Goal: Task Accomplishment & Management: Use online tool/utility

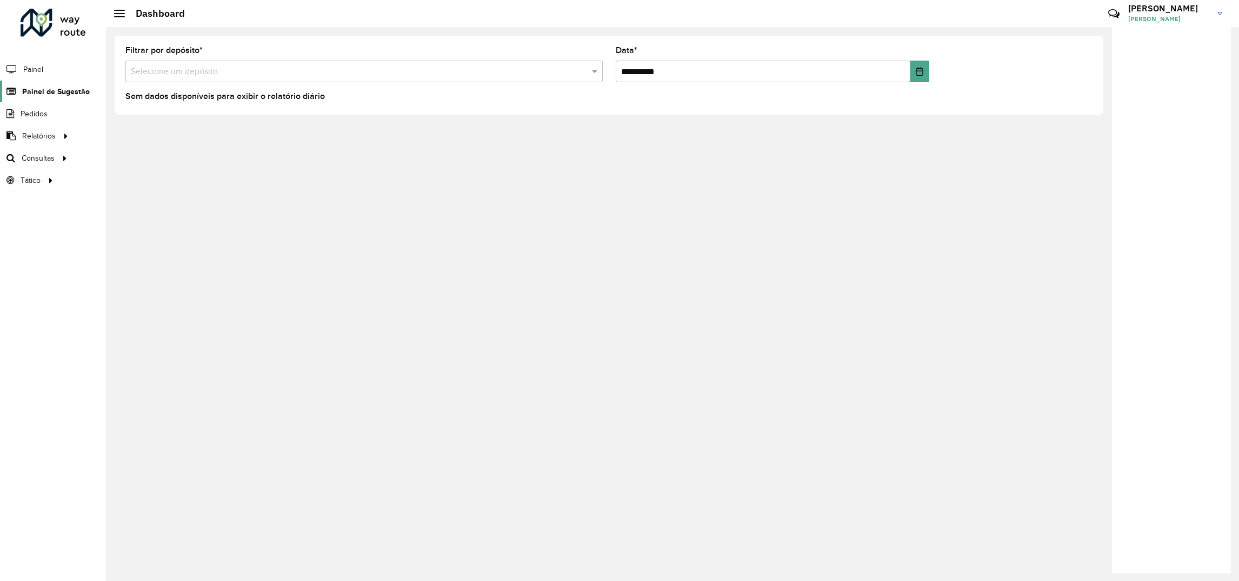
click at [36, 92] on span "Painel de Sugestão" at bounding box center [56, 91] width 68 height 11
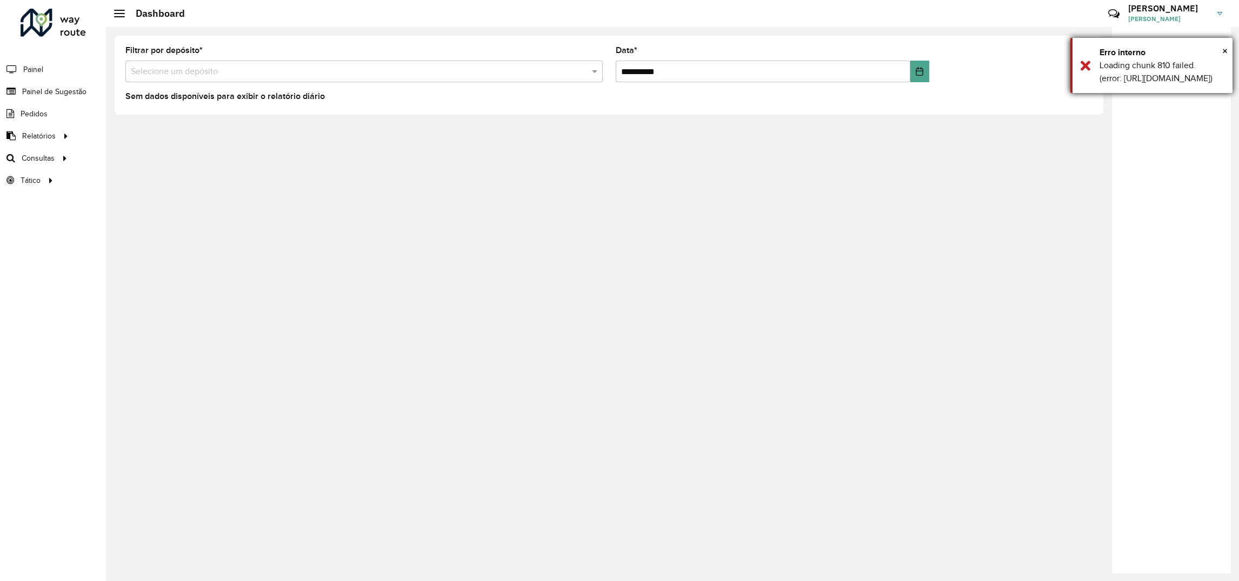
click at [1088, 81] on div "× Erro interno Loading chunk 810 failed. (error: https://roteirizador.ambev.com…" at bounding box center [1151, 65] width 162 height 55
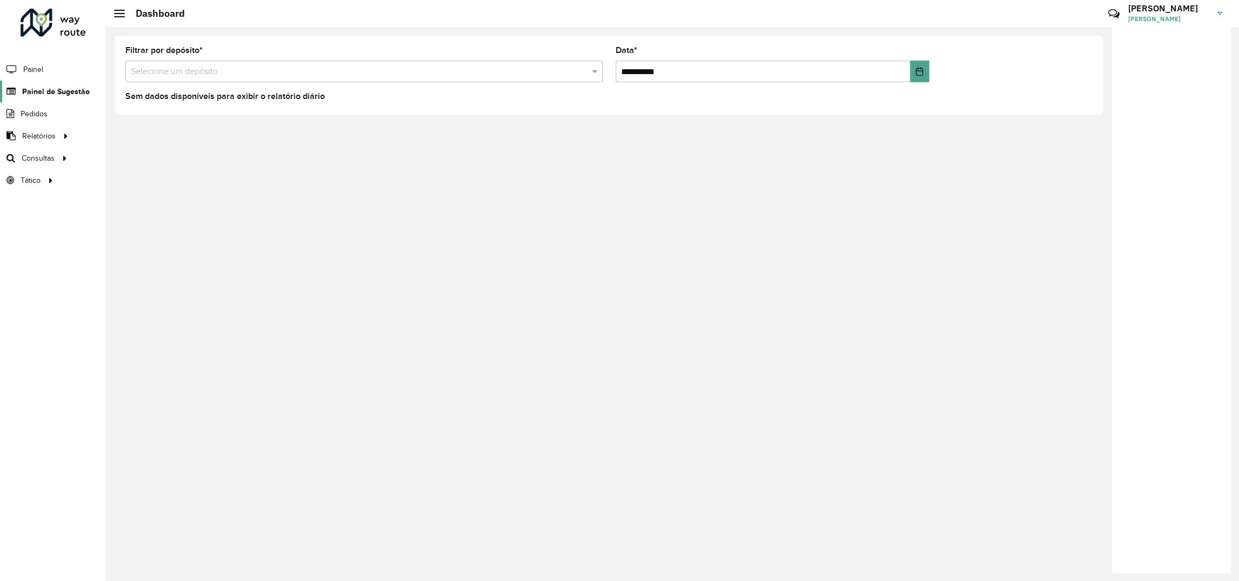
click at [77, 90] on span "Painel de Sugestão" at bounding box center [56, 91] width 68 height 11
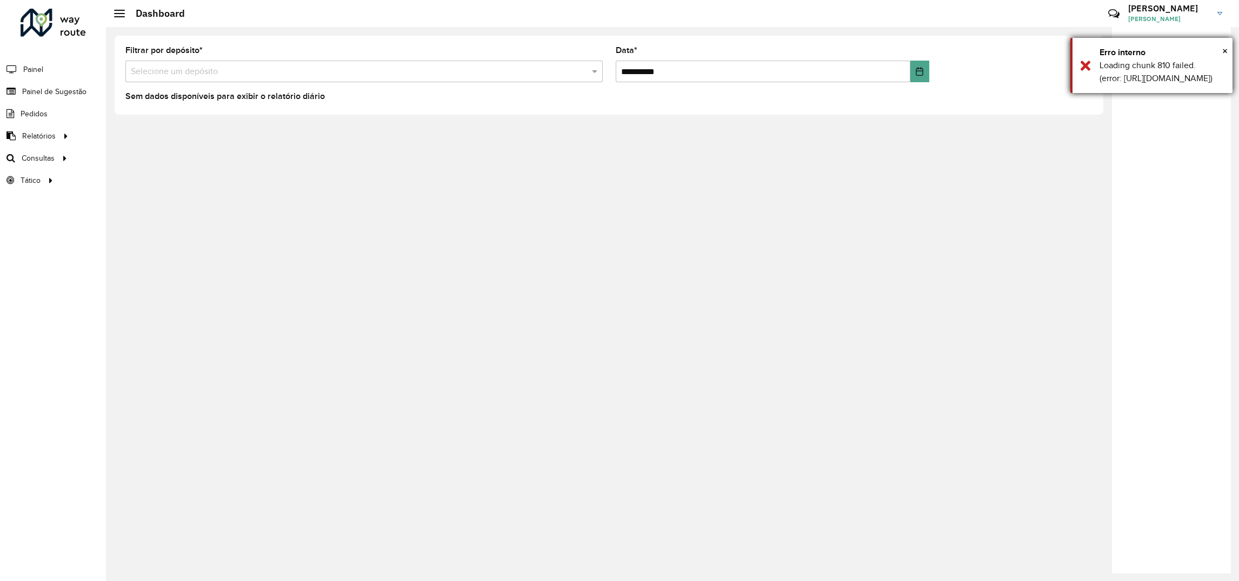
click at [1219, 46] on div "Erro interno" at bounding box center [1162, 52] width 125 height 13
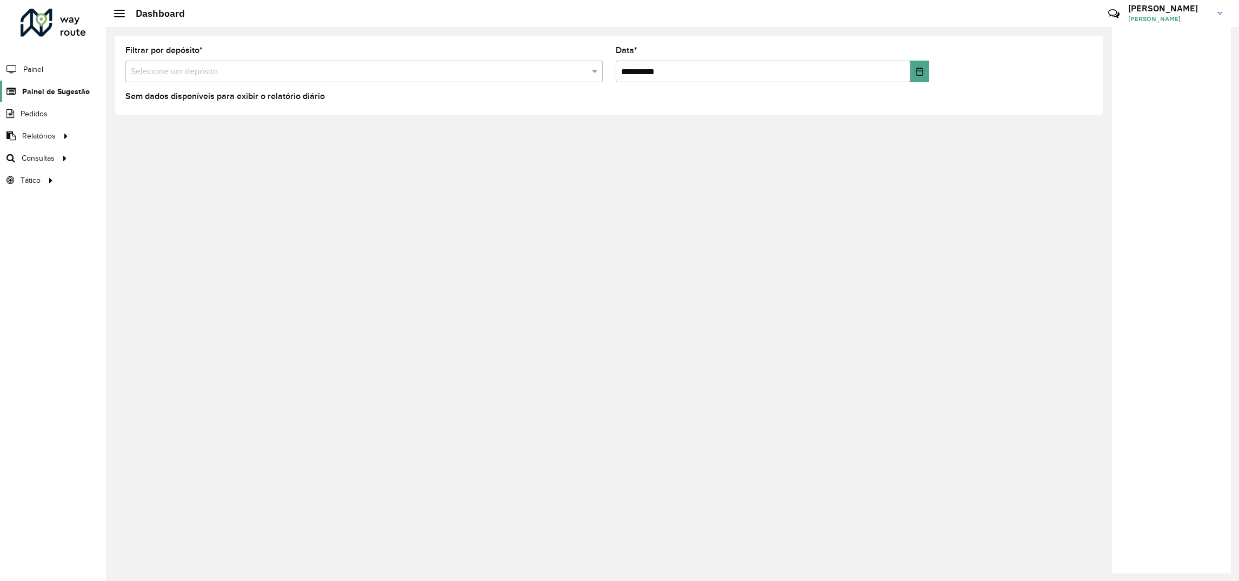
click at [68, 95] on span "Painel de Sugestão" at bounding box center [56, 91] width 68 height 11
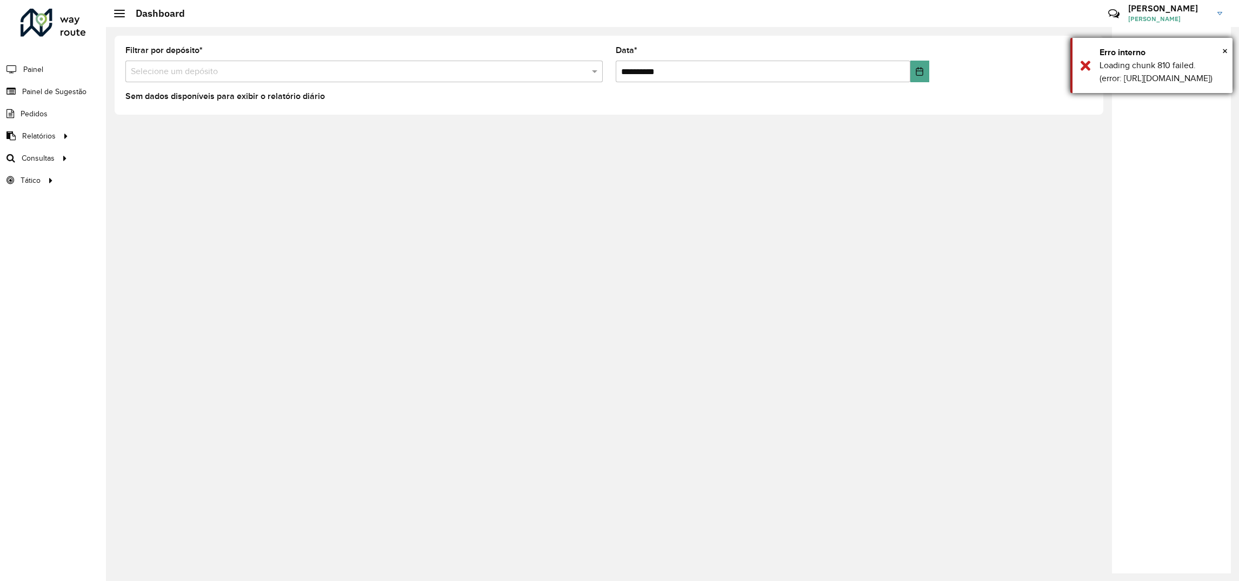
drag, startPoint x: 1221, startPoint y: 50, endPoint x: 1023, endPoint y: 22, distance: 199.3
click at [1219, 50] on div "Erro interno" at bounding box center [1162, 52] width 125 height 13
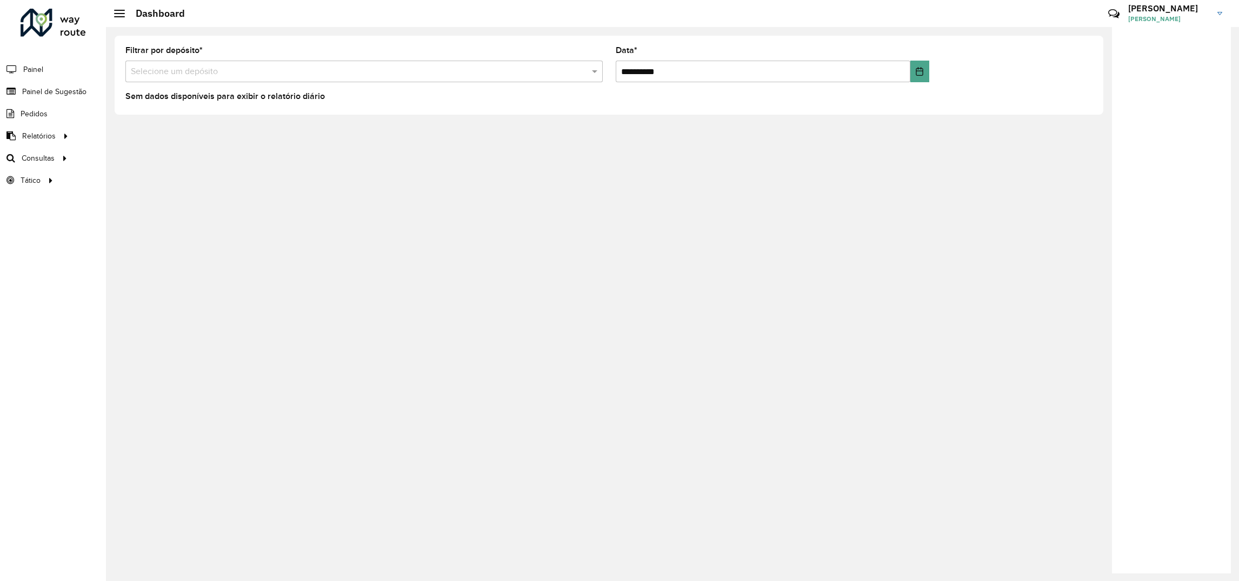
click at [365, 88] on formly-field "Filtrar por depósito * Selecione um depósito" at bounding box center [364, 68] width 490 height 44
click at [213, 78] on div "Selecione um depósito" at bounding box center [363, 72] width 477 height 22
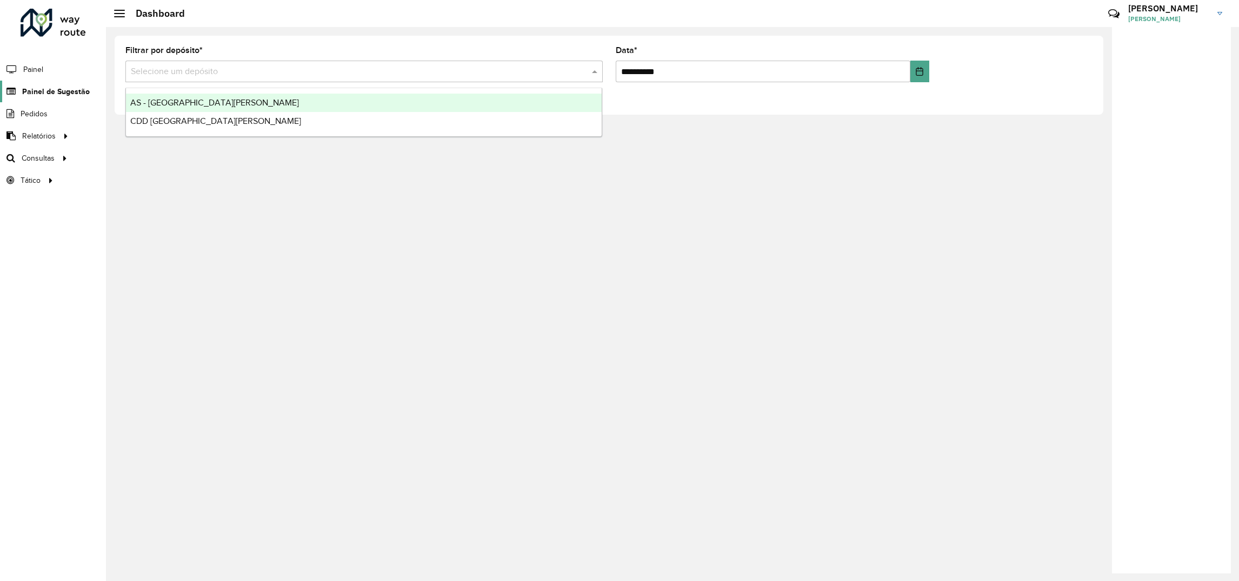
drag, startPoint x: 82, startPoint y: 74, endPoint x: 72, endPoint y: 86, distance: 15.8
click at [82, 78] on li "Painel" at bounding box center [53, 69] width 106 height 23
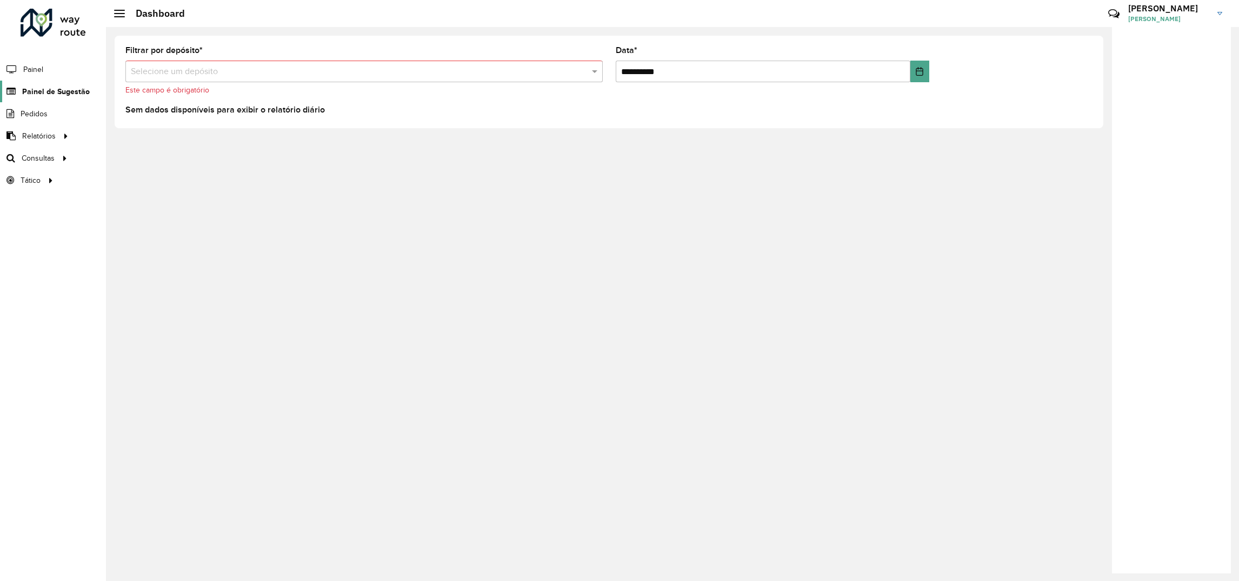
click at [72, 86] on span "Painel de Sugestão" at bounding box center [56, 91] width 68 height 11
click at [48, 95] on span "Painel de Sugestão" at bounding box center [56, 91] width 68 height 11
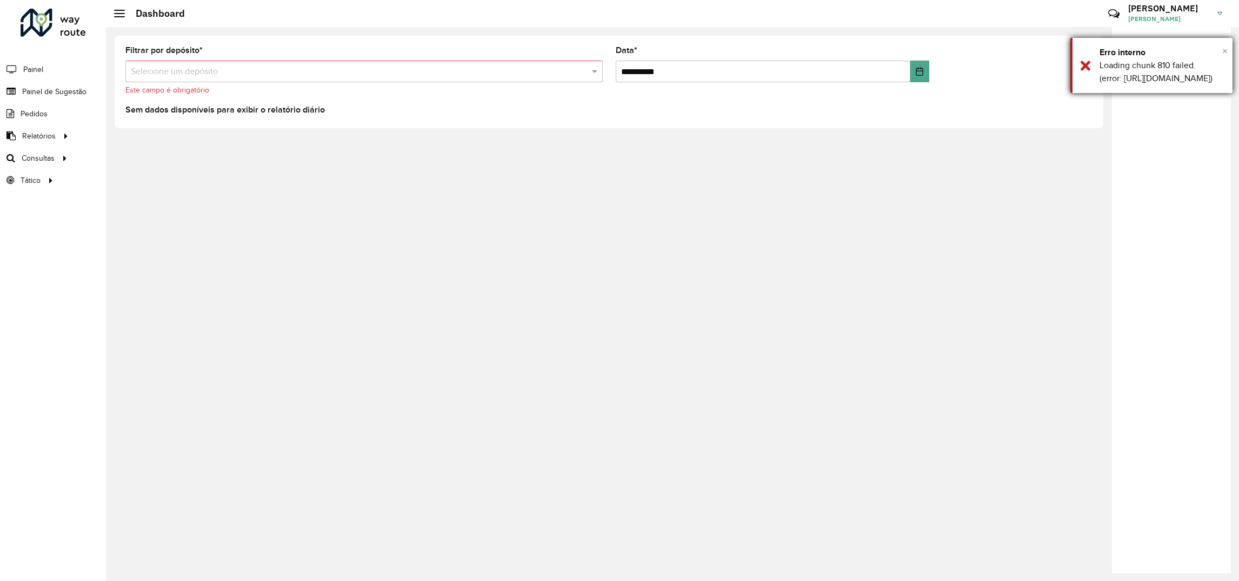
click at [1226, 50] on span "×" at bounding box center [1224, 51] width 5 height 12
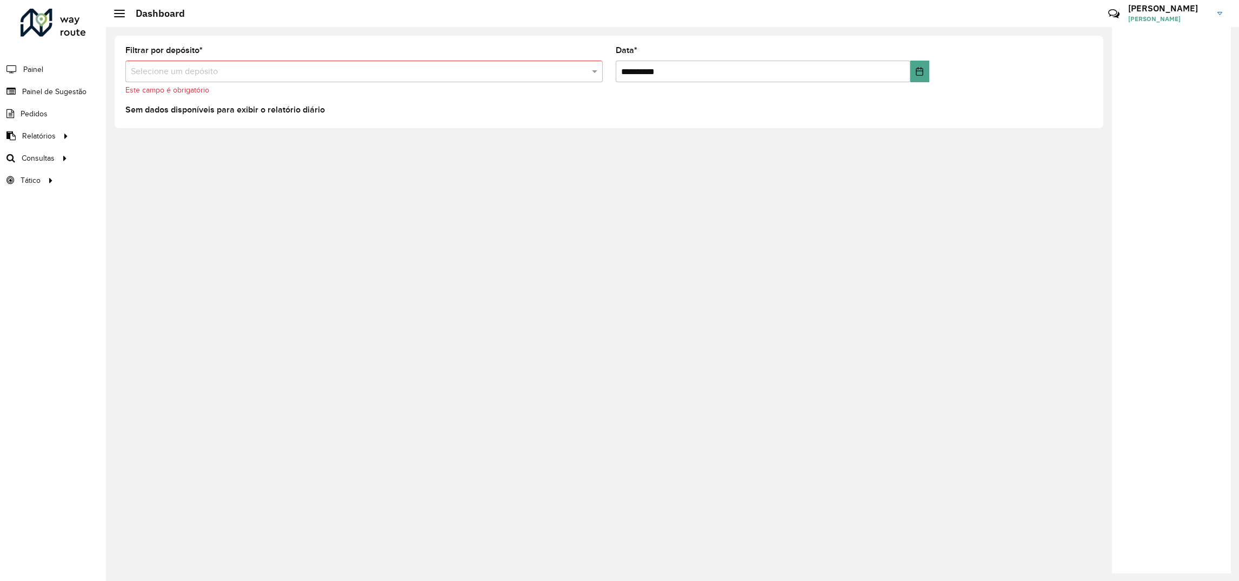
click at [309, 164] on div "**********" at bounding box center [672, 304] width 1133 height 554
click at [30, 18] on div at bounding box center [53, 23] width 65 height 28
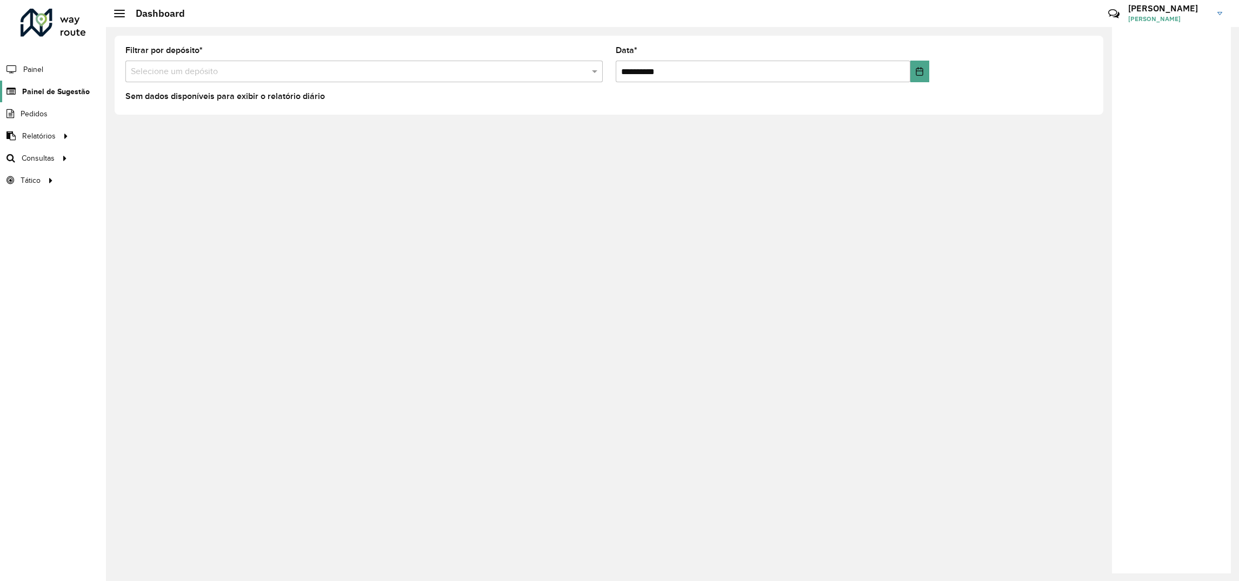
click at [15, 92] on icon at bounding box center [10, 91] width 20 height 9
